Goal: Task Accomplishment & Management: Complete application form

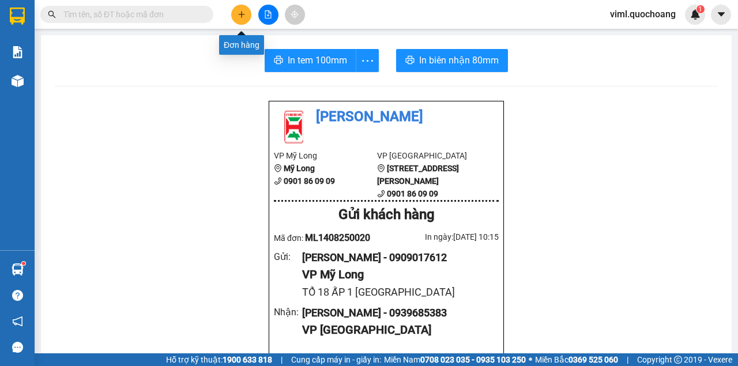
drag, startPoint x: 0, startPoint y: 0, endPoint x: 244, endPoint y: 16, distance: 244.2
click at [244, 16] on icon "plus" at bounding box center [241, 14] width 8 height 8
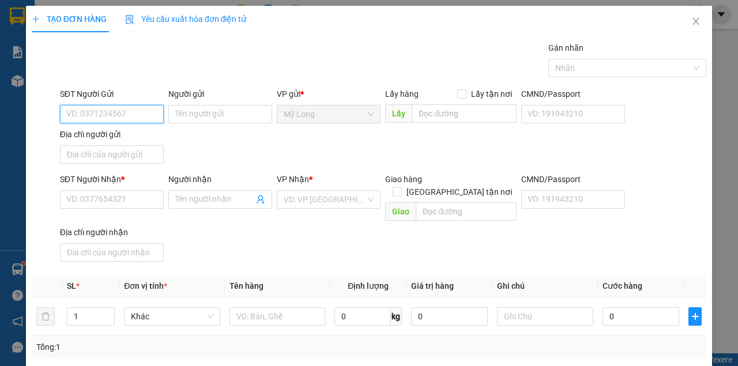
click at [99, 115] on input "SĐT Người Gửi" at bounding box center [112, 114] width 104 height 18
type input "0765152976"
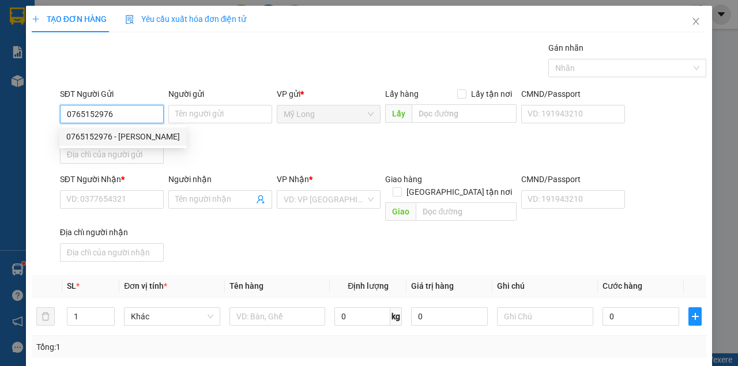
click at [127, 136] on div "0765152976 - [PERSON_NAME]" at bounding box center [123, 136] width 114 height 13
type input "[PERSON_NAME]"
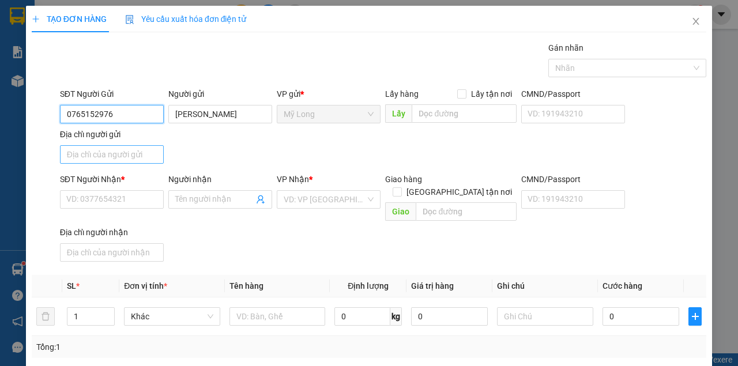
type input "0765152976"
click at [126, 156] on input "Địa chỉ người gửi" at bounding box center [112, 154] width 104 height 18
click at [124, 158] on input "Địa chỉ người gửi" at bounding box center [112, 154] width 104 height 18
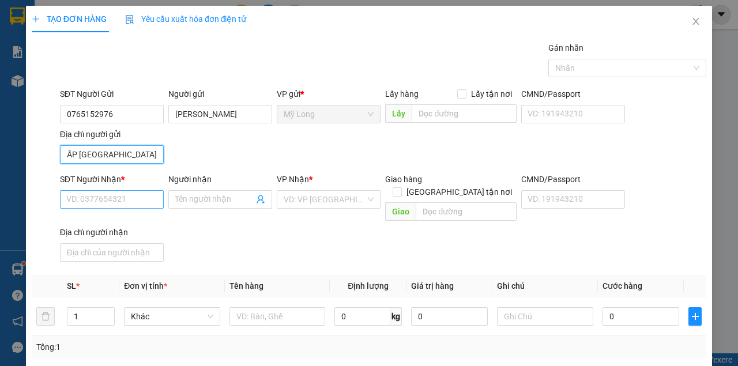
type input "134/4 ẤP [GEOGRAPHIC_DATA]"
click at [114, 200] on input "SĐT Người Nhận *" at bounding box center [112, 199] width 104 height 18
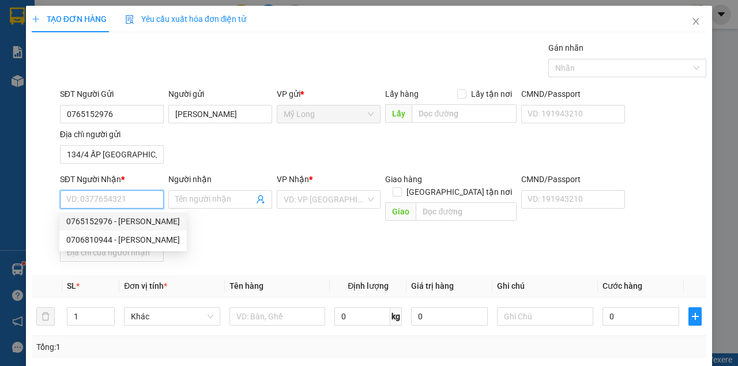
click at [148, 201] on input "SĐT Người Nhận *" at bounding box center [112, 199] width 104 height 18
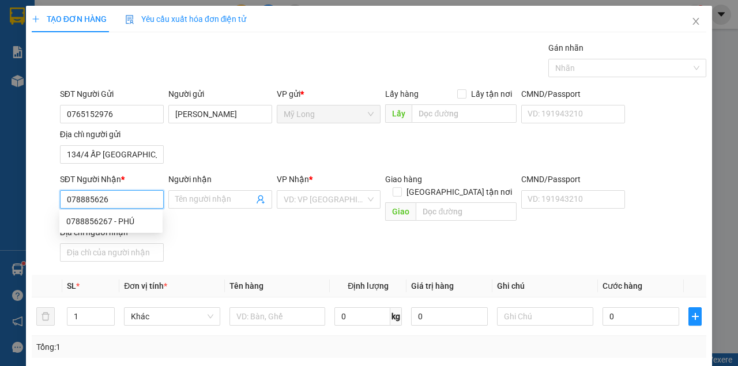
type input "0788856267"
click at [152, 221] on div "0788856267 - PHÚ" at bounding box center [110, 221] width 89 height 13
type input "PHÚ"
type input "0788856267"
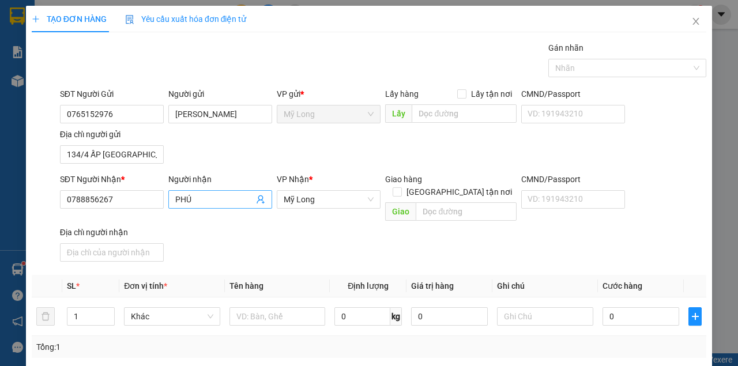
drag, startPoint x: 208, startPoint y: 187, endPoint x: 188, endPoint y: 199, distance: 23.5
click at [173, 202] on div "Người nhận PHÚ" at bounding box center [220, 193] width 104 height 40
drag, startPoint x: 199, startPoint y: 197, endPoint x: 170, endPoint y: 206, distance: 30.8
click at [170, 206] on span "PHÚ" at bounding box center [220, 199] width 104 height 18
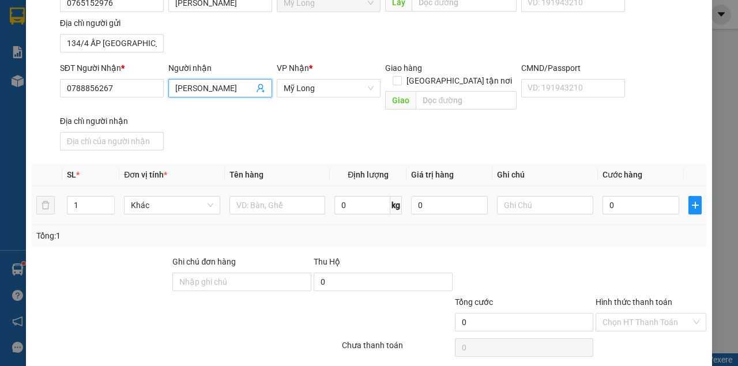
scroll to position [115, 0]
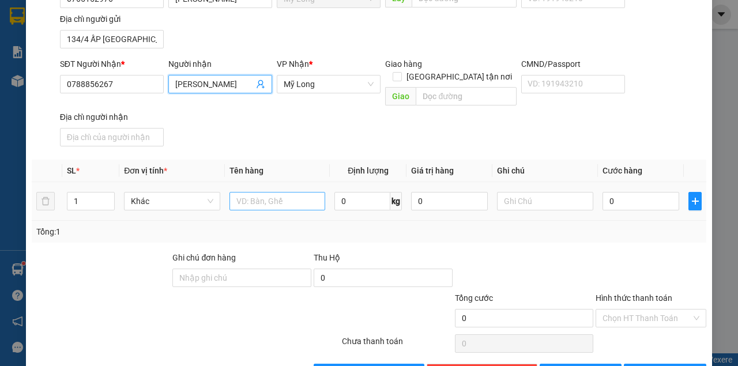
type input "[PERSON_NAME]"
click at [271, 193] on input "text" at bounding box center [277, 201] width 96 height 18
type input "T"
type input "HỘP"
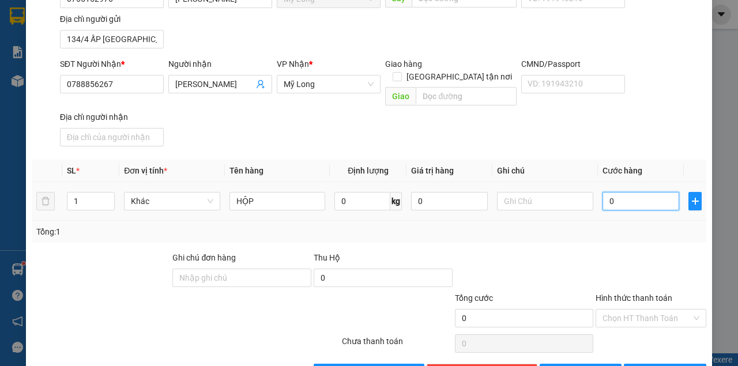
click at [621, 192] on input "0" at bounding box center [640, 201] width 77 height 18
type input "3"
type input "30"
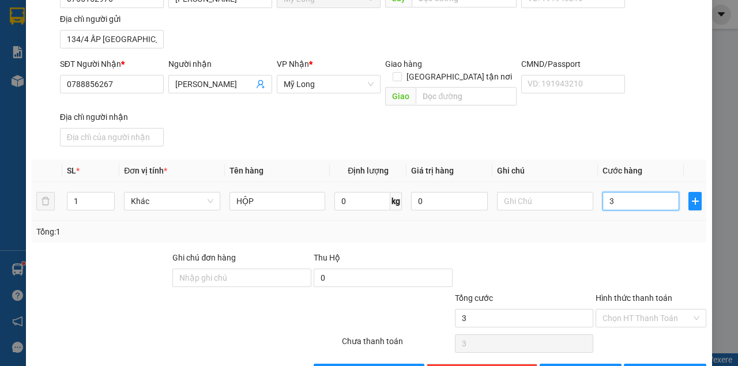
type input "30"
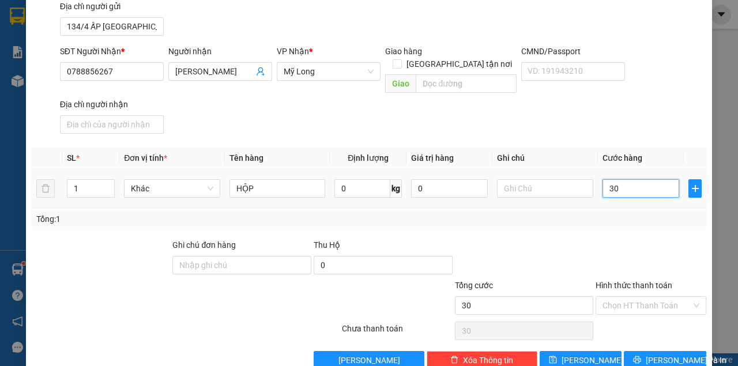
scroll to position [138, 0]
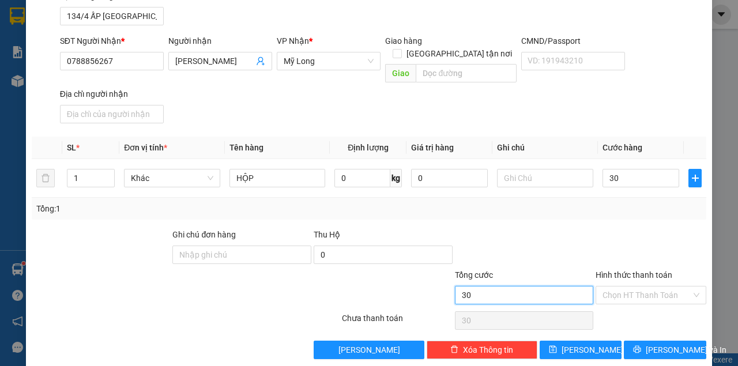
type input "30.000"
click at [568, 287] on input "30.000" at bounding box center [524, 295] width 139 height 18
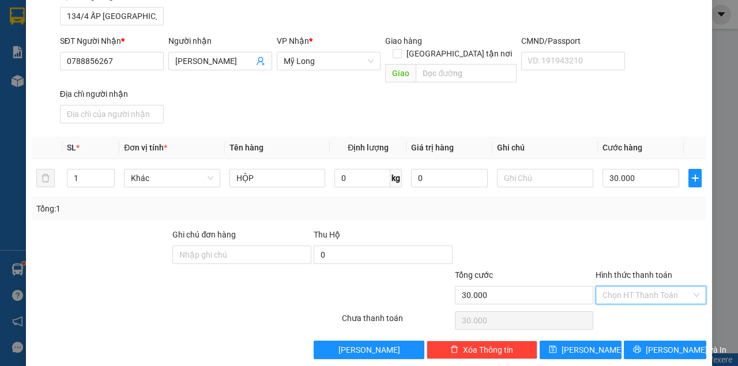
click at [611, 286] on input "Hình thức thanh toán" at bounding box center [646, 294] width 89 height 17
click at [625, 300] on div "Tại văn phòng" at bounding box center [646, 303] width 96 height 13
type input "0"
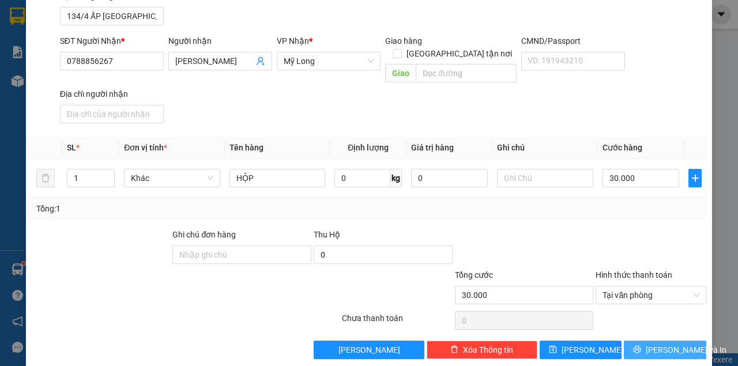
click at [639, 341] on button "[PERSON_NAME] và In" at bounding box center [664, 350] width 82 height 18
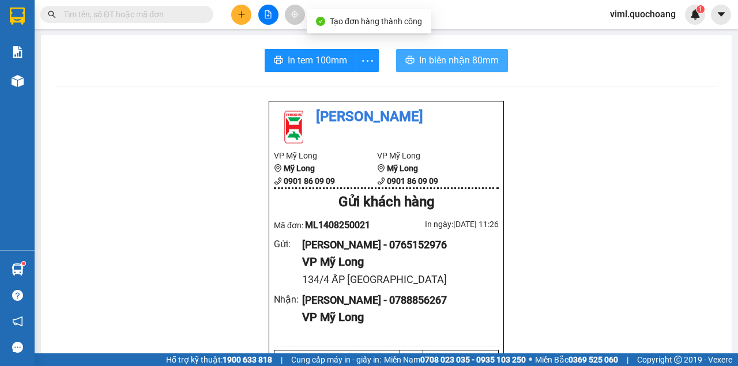
click at [443, 65] on span "In biên nhận 80mm" at bounding box center [459, 60] width 80 height 14
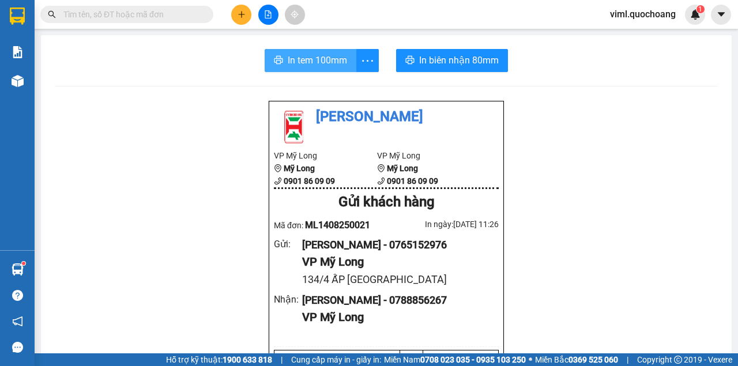
click at [334, 65] on span "In tem 100mm" at bounding box center [317, 60] width 59 height 14
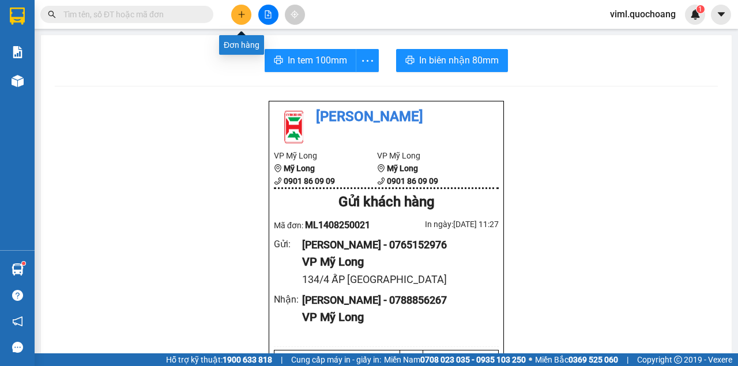
click at [244, 17] on icon "plus" at bounding box center [241, 14] width 8 height 8
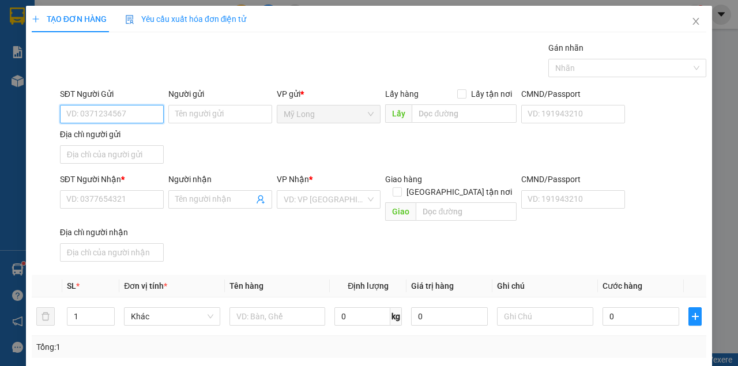
click at [105, 114] on input "SĐT Người Gửi" at bounding box center [112, 114] width 104 height 18
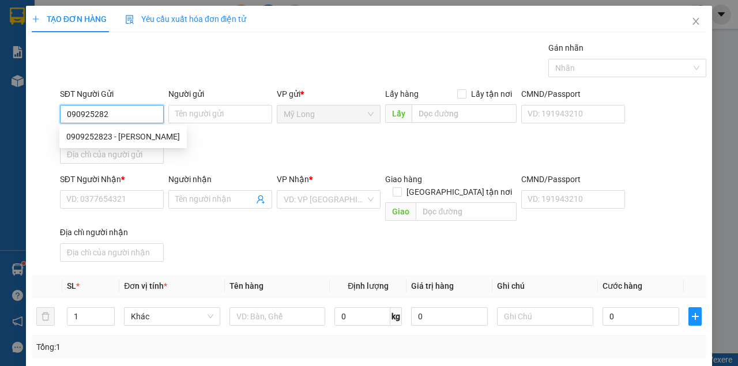
type input "0909252823"
click at [134, 139] on div "0909252823 - [PERSON_NAME]" at bounding box center [123, 136] width 114 height 13
type input "[PERSON_NAME]"
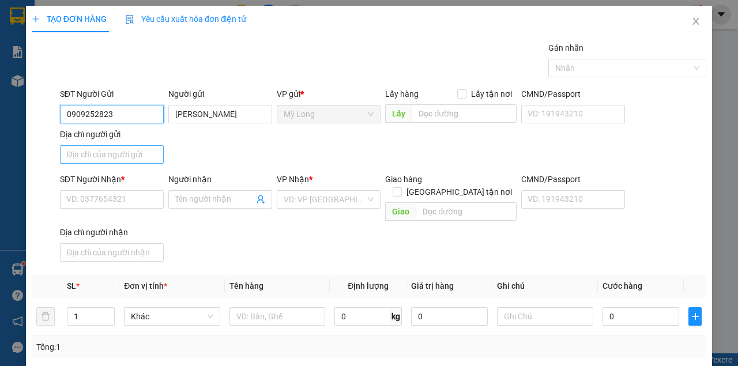
type input "0909252823"
click at [135, 147] on input "Địa chỉ người gửi" at bounding box center [112, 154] width 104 height 18
click at [137, 154] on input "Địa chỉ người gửi" at bounding box center [112, 154] width 104 height 18
type input "A"
type input "Â"
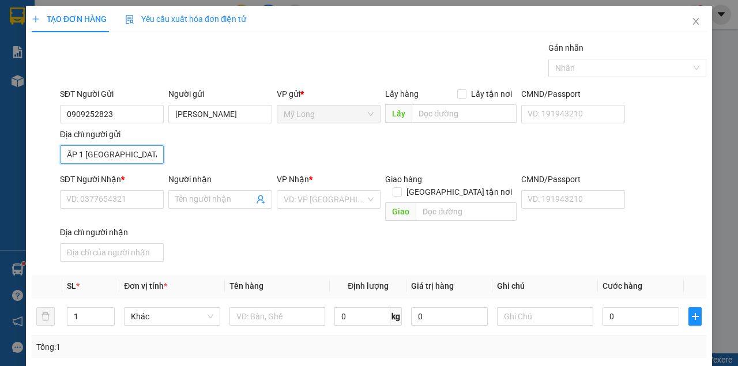
click at [81, 156] on input "ẤP 1 [GEOGRAPHIC_DATA]" at bounding box center [112, 154] width 104 height 18
type input "ẤP 2 [GEOGRAPHIC_DATA]"
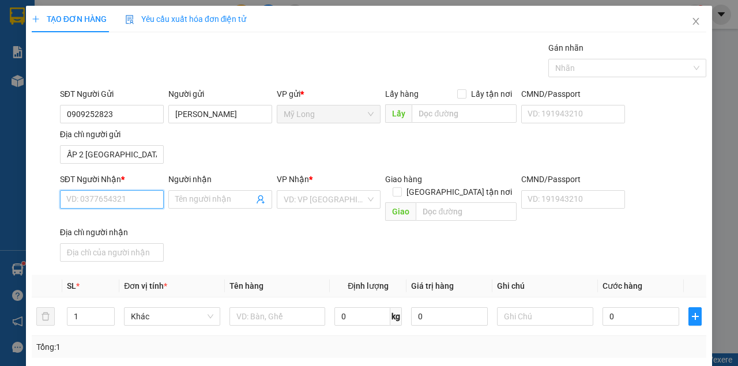
click at [88, 194] on input "SĐT Người Nhận *" at bounding box center [112, 199] width 104 height 18
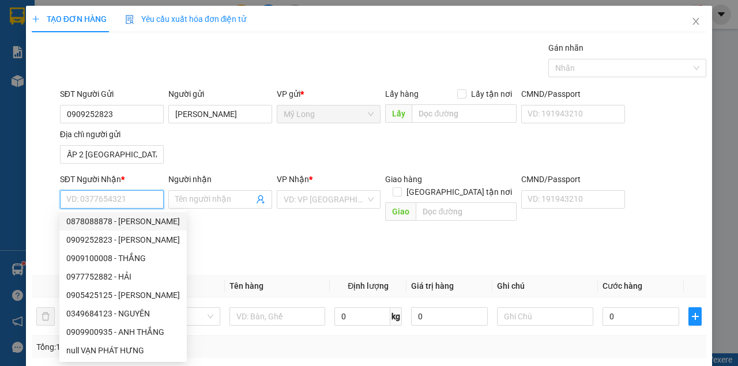
click at [129, 194] on input "SĐT Người Nhận *" at bounding box center [112, 199] width 104 height 18
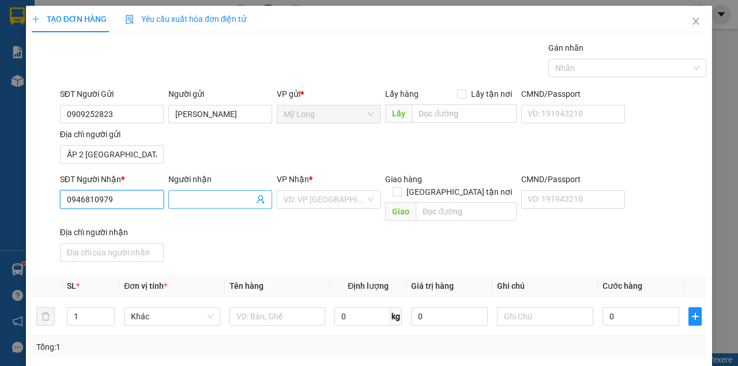
type input "0946810979"
click at [222, 199] on input "Người nhận" at bounding box center [214, 199] width 78 height 13
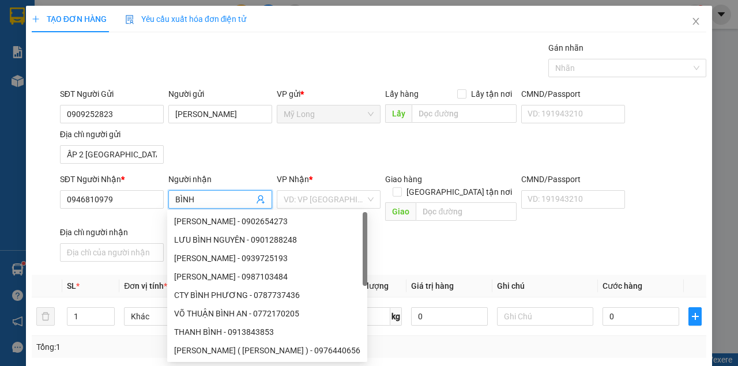
type input "BÌNH"
click at [354, 209] on div "VP Nhận * VD: VP [GEOGRAPHIC_DATA]" at bounding box center [329, 193] width 104 height 40
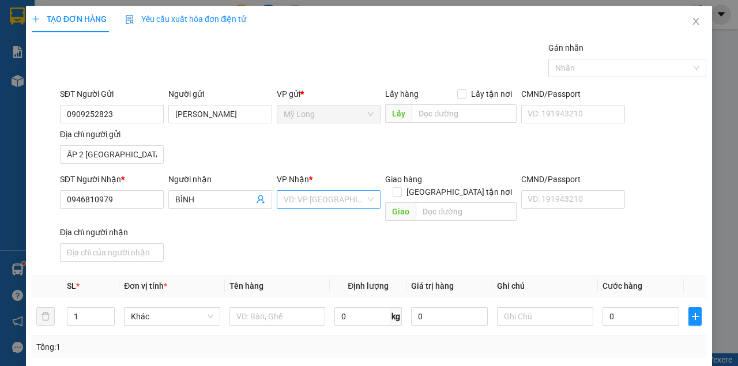
click at [341, 199] on input "search" at bounding box center [325, 199] width 82 height 17
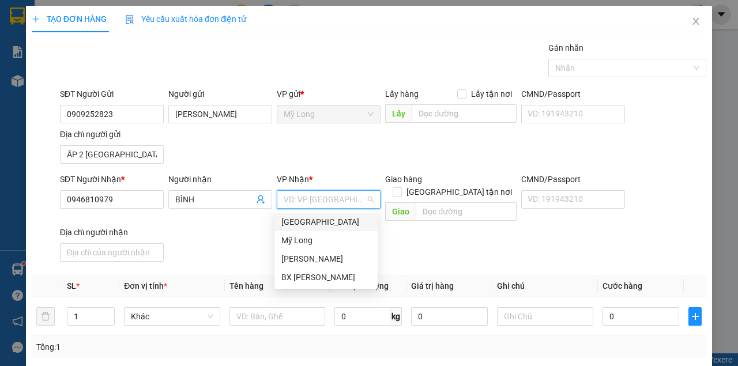
click at [320, 219] on div "[GEOGRAPHIC_DATA]" at bounding box center [325, 222] width 89 height 13
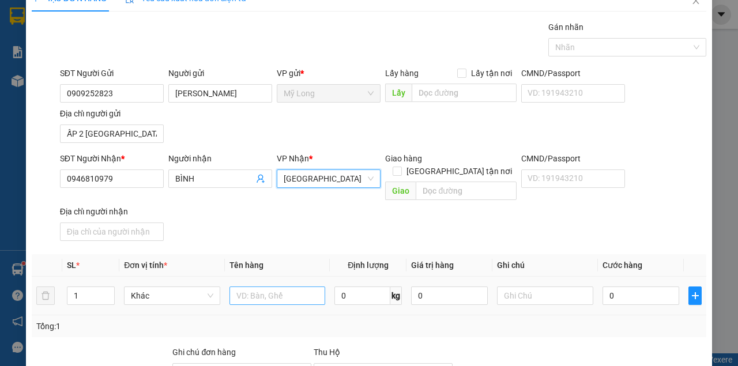
scroll to position [38, 0]
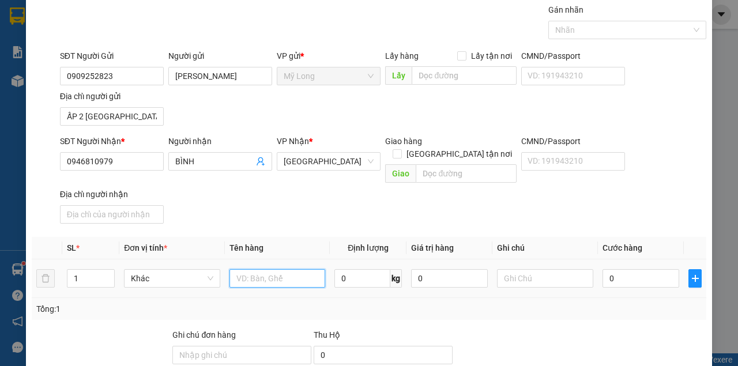
click at [266, 269] on input "text" at bounding box center [277, 278] width 96 height 18
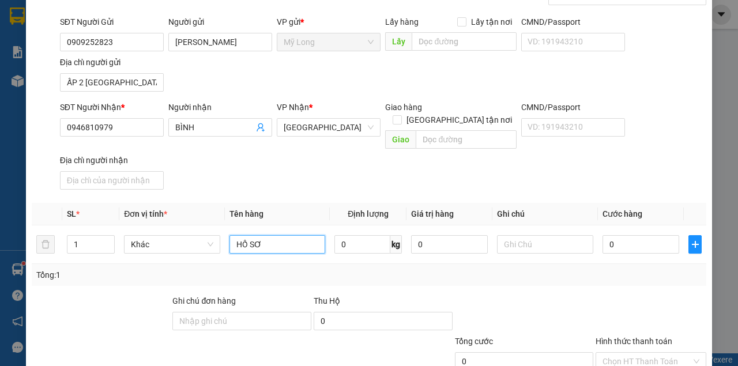
scroll to position [77, 0]
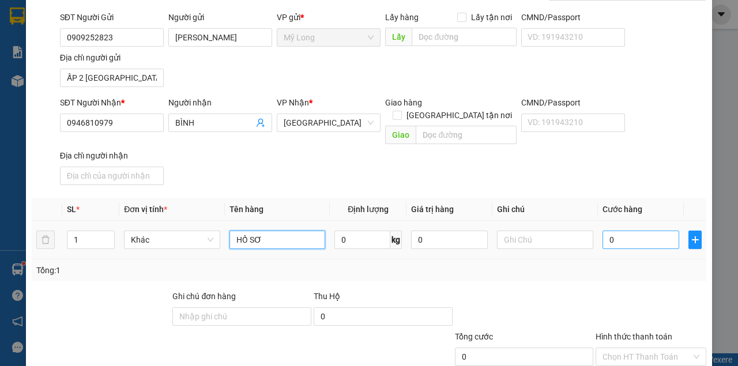
type input "HỒ SƠ"
click at [622, 232] on input "0" at bounding box center [640, 239] width 77 height 18
type input "3"
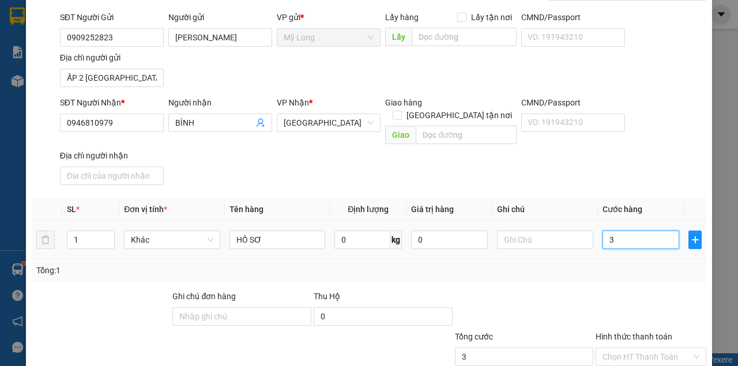
type input "30"
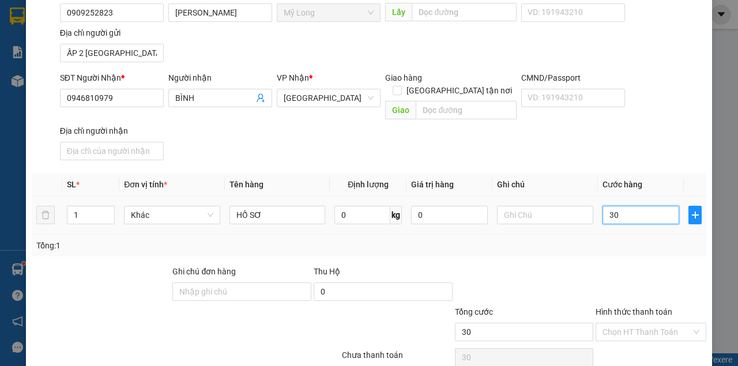
scroll to position [115, 0]
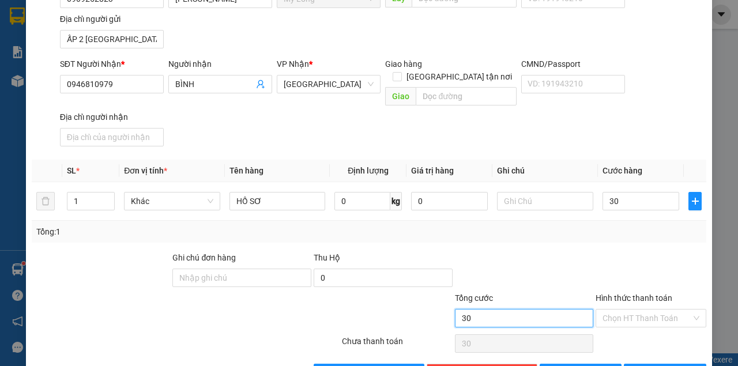
type input "30.000"
click at [566, 309] on input "30.000" at bounding box center [524, 318] width 139 height 18
click at [609, 309] on input "Hình thức thanh toán" at bounding box center [646, 317] width 89 height 17
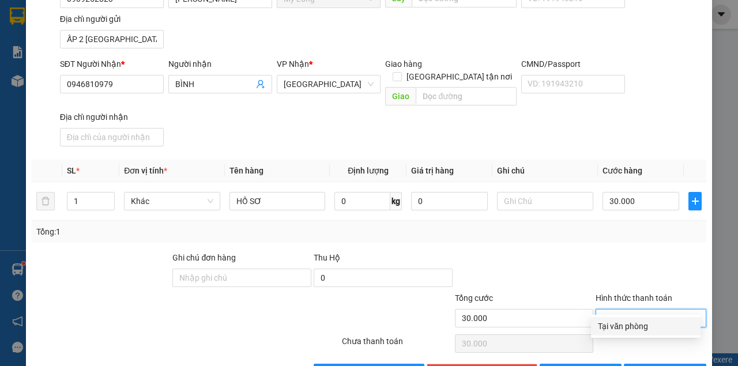
click at [606, 327] on div "Tại văn phòng" at bounding box center [646, 326] width 96 height 13
type input "0"
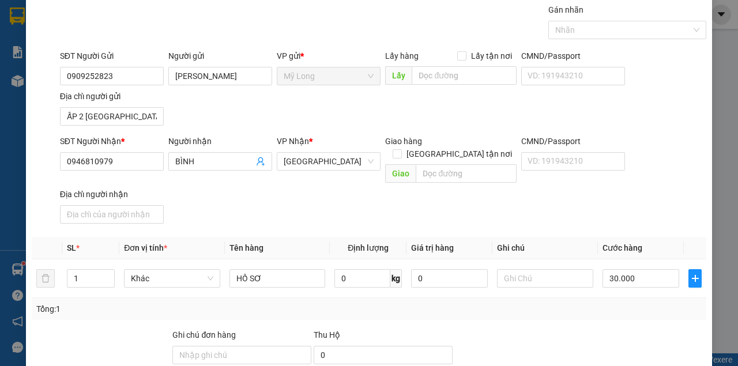
scroll to position [77, 0]
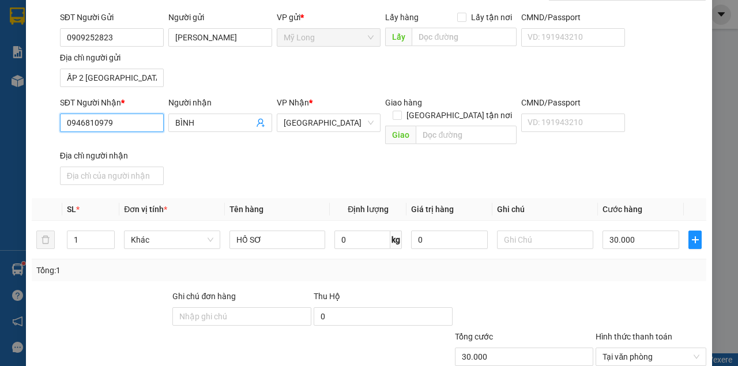
drag, startPoint x: 134, startPoint y: 126, endPoint x: 56, endPoint y: 127, distance: 77.2
click at [58, 127] on div "SĐT Người Nhận * 0946810979 0946810979" at bounding box center [112, 122] width 108 height 53
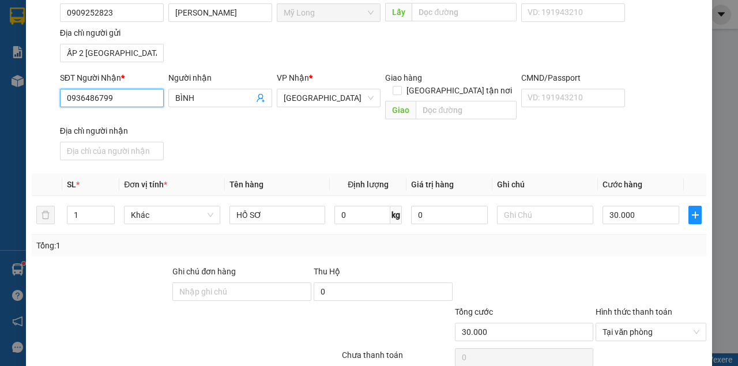
scroll to position [115, 0]
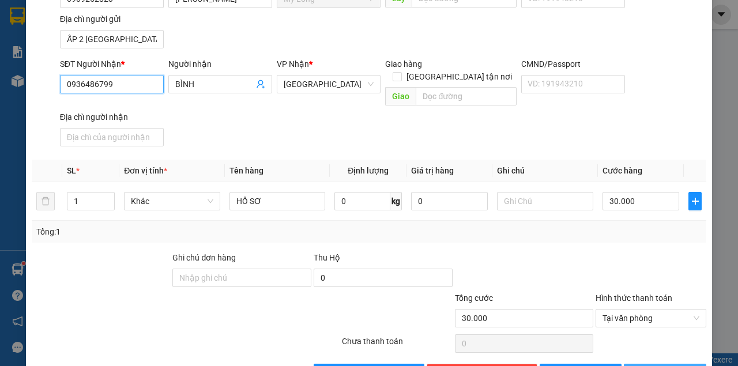
type input "0936486799"
click at [655, 365] on span "[PERSON_NAME] và In" at bounding box center [685, 372] width 81 height 13
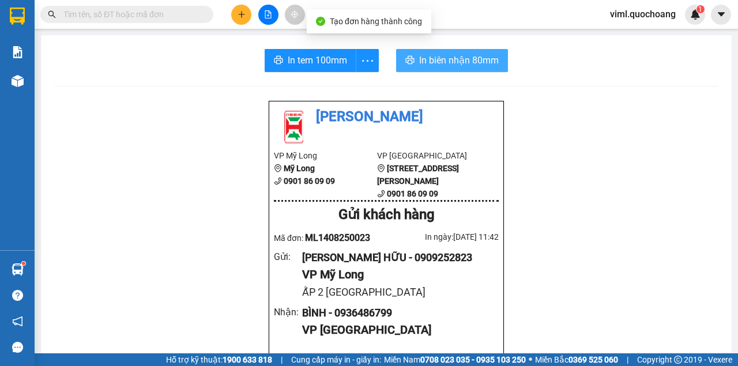
click at [406, 59] on icon "printer" at bounding box center [410, 60] width 9 height 8
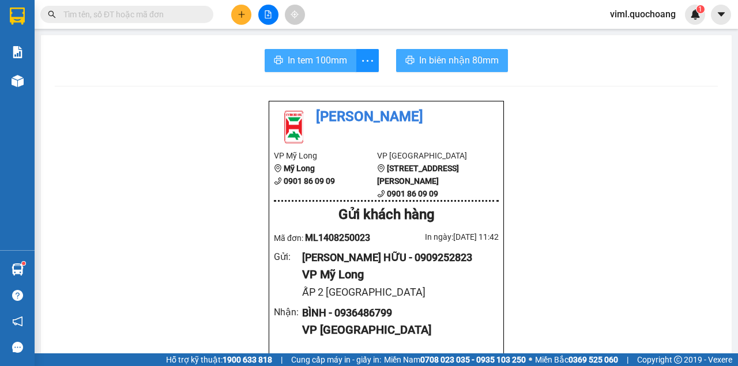
click at [313, 54] on span "In tem 100mm" at bounding box center [317, 60] width 59 height 14
click at [284, 61] on button "In tem 100mm" at bounding box center [310, 60] width 92 height 23
click at [237, 13] on icon "plus" at bounding box center [241, 14] width 8 height 8
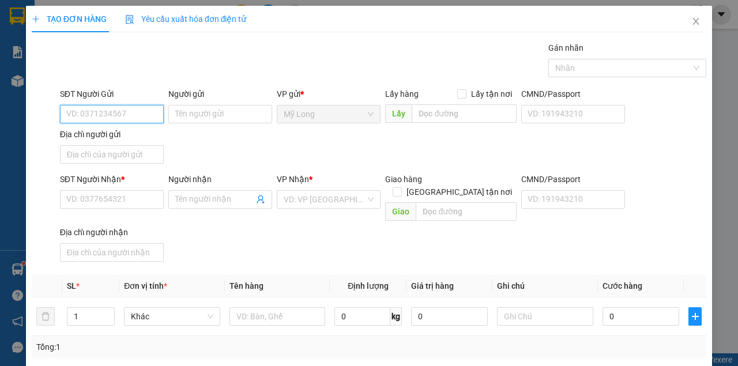
click at [137, 115] on input "SĐT Người Gửi" at bounding box center [112, 114] width 104 height 18
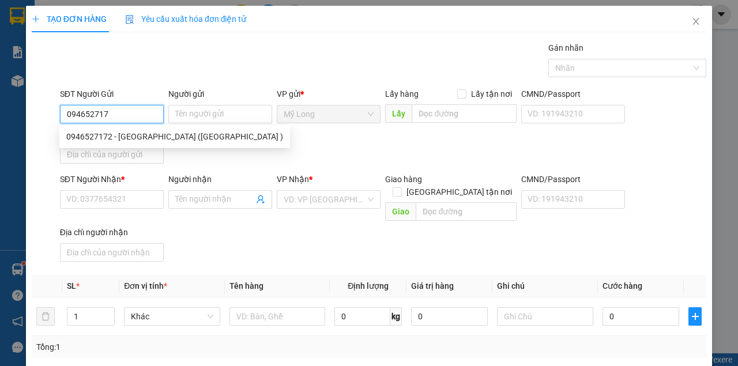
type input "0946527172"
click at [151, 135] on div "0946527172 - [GEOGRAPHIC_DATA] ([GEOGRAPHIC_DATA] )" at bounding box center [174, 136] width 217 height 13
type input "[PERSON_NAME] ([GEOGRAPHIC_DATA] )"
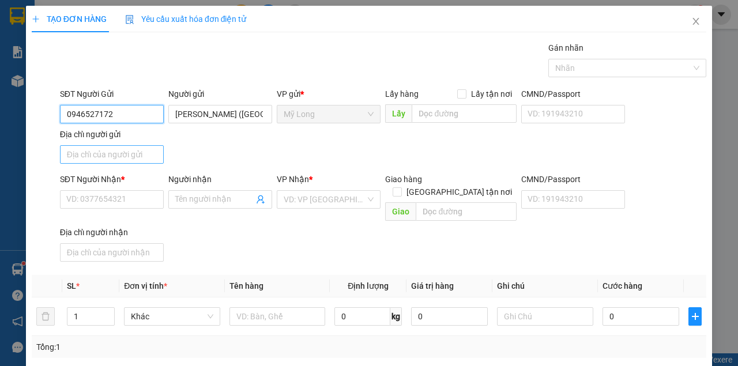
type input "0946527172"
click at [126, 160] on input "Địa chỉ người gửi" at bounding box center [112, 154] width 104 height 18
type input "ẤP 2 [GEOGRAPHIC_DATA]"
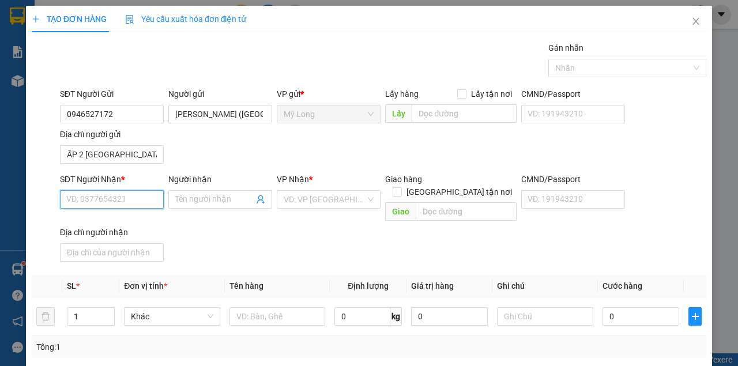
click at [117, 202] on input "SĐT Người Nhận *" at bounding box center [112, 199] width 104 height 18
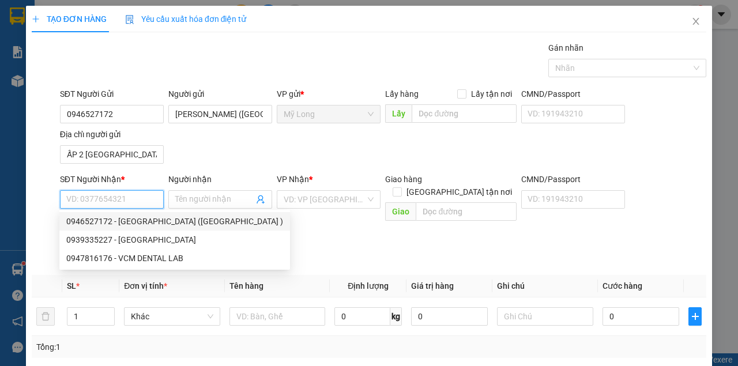
click at [121, 200] on input "SĐT Người Nhận *" at bounding box center [112, 199] width 104 height 18
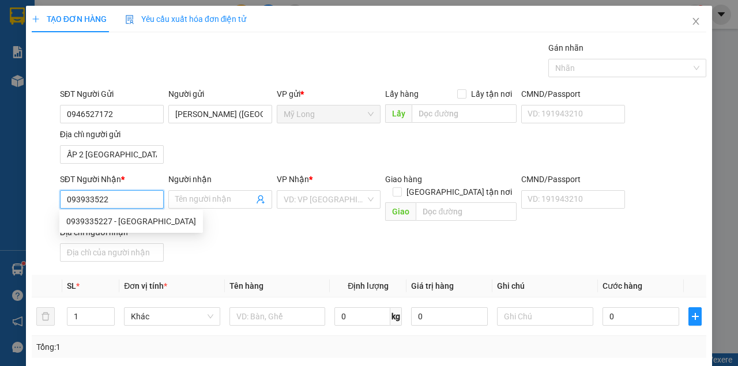
type input "0939335227"
click at [169, 220] on div "0939335227 - [GEOGRAPHIC_DATA]" at bounding box center [131, 221] width 130 height 13
type input "LABO HOÀI ANH"
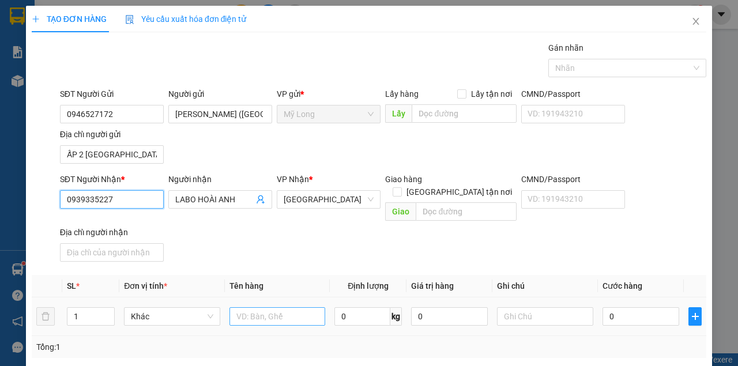
type input "0939335227"
click at [262, 307] on input "text" at bounding box center [277, 316] width 96 height 18
type input "HỘP"
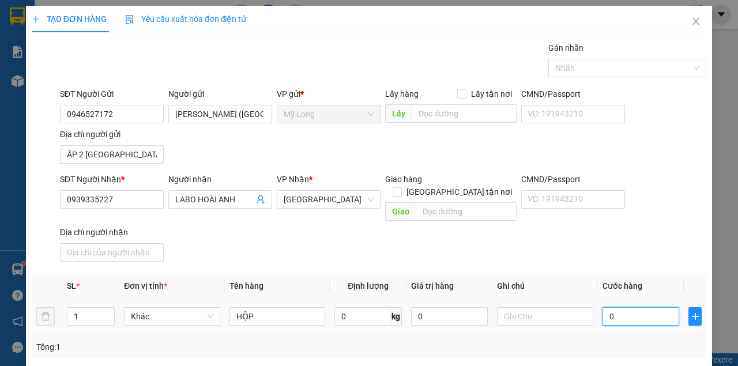
click at [668, 307] on input "0" at bounding box center [640, 316] width 77 height 18
type input "2"
type input "20"
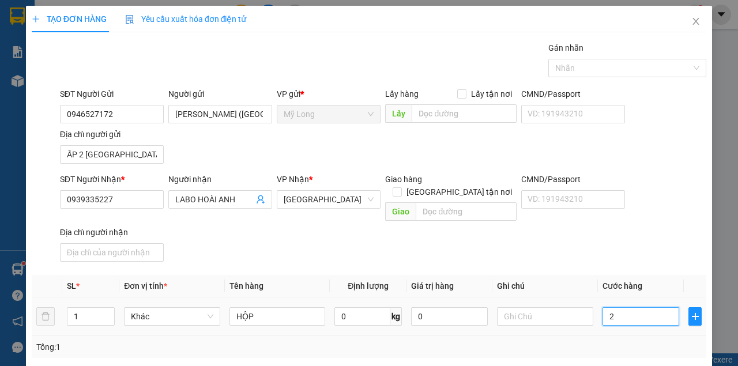
type input "20"
type input "20.000"
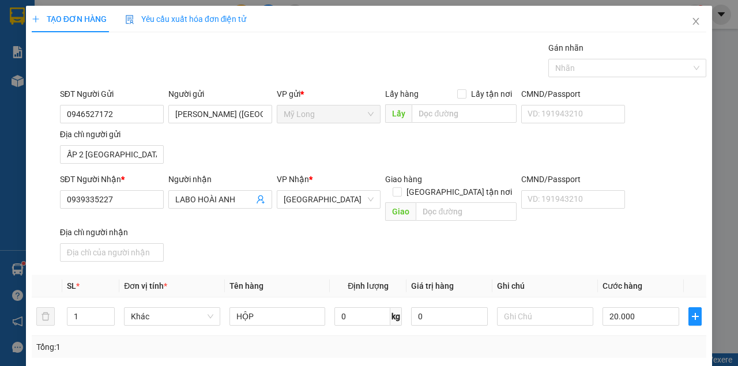
type input "0"
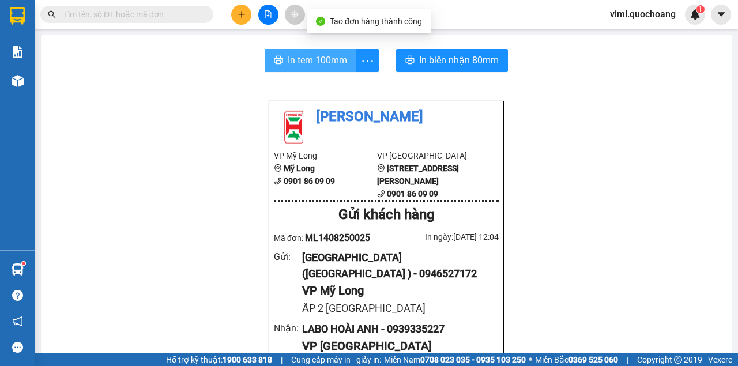
click at [340, 56] on span "In tem 100mm" at bounding box center [317, 60] width 59 height 14
click at [324, 60] on span "In tem 100mm" at bounding box center [317, 60] width 59 height 14
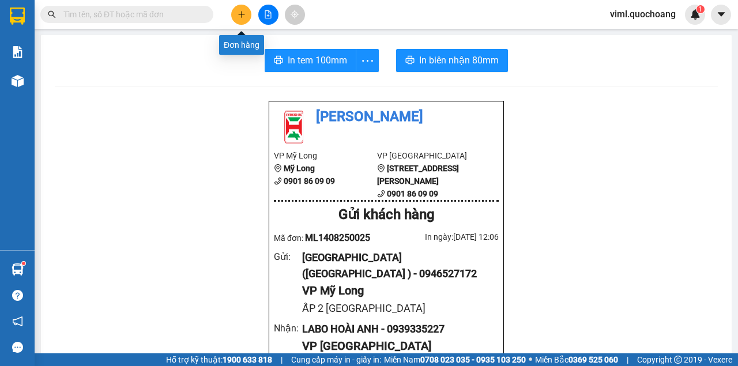
click at [236, 18] on button at bounding box center [241, 15] width 20 height 20
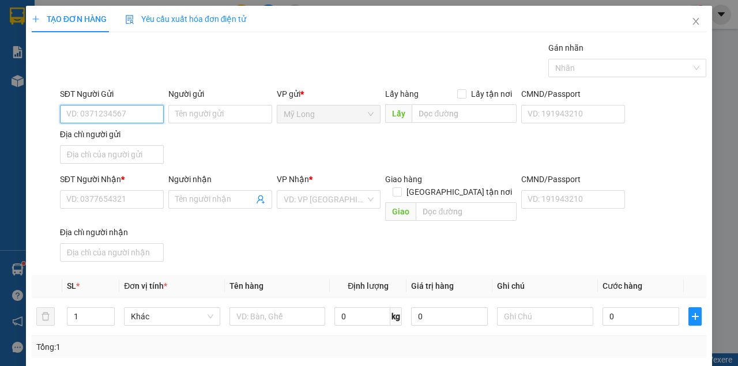
click at [112, 116] on input "SĐT Người Gửi" at bounding box center [112, 114] width 104 height 18
click at [123, 110] on input "SĐT Người Gửi" at bounding box center [112, 114] width 104 height 18
